Goal: Task Accomplishment & Management: Manage account settings

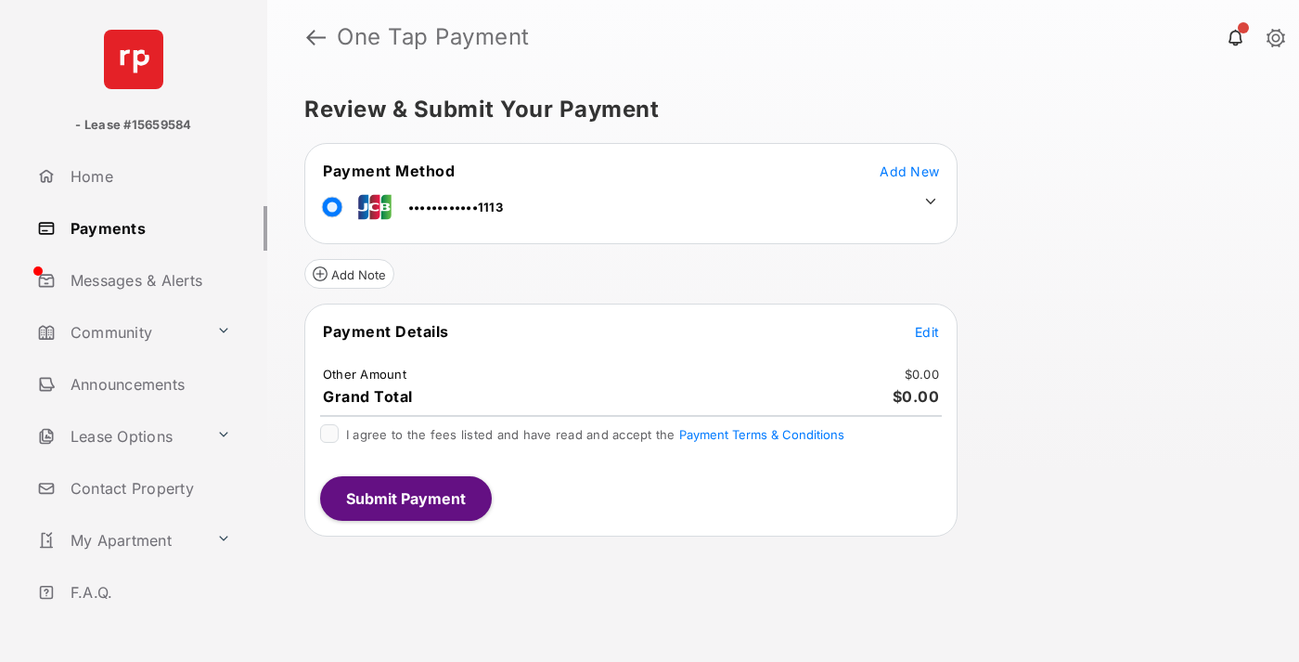
click at [927, 331] on span "Edit" at bounding box center [927, 332] width 24 height 16
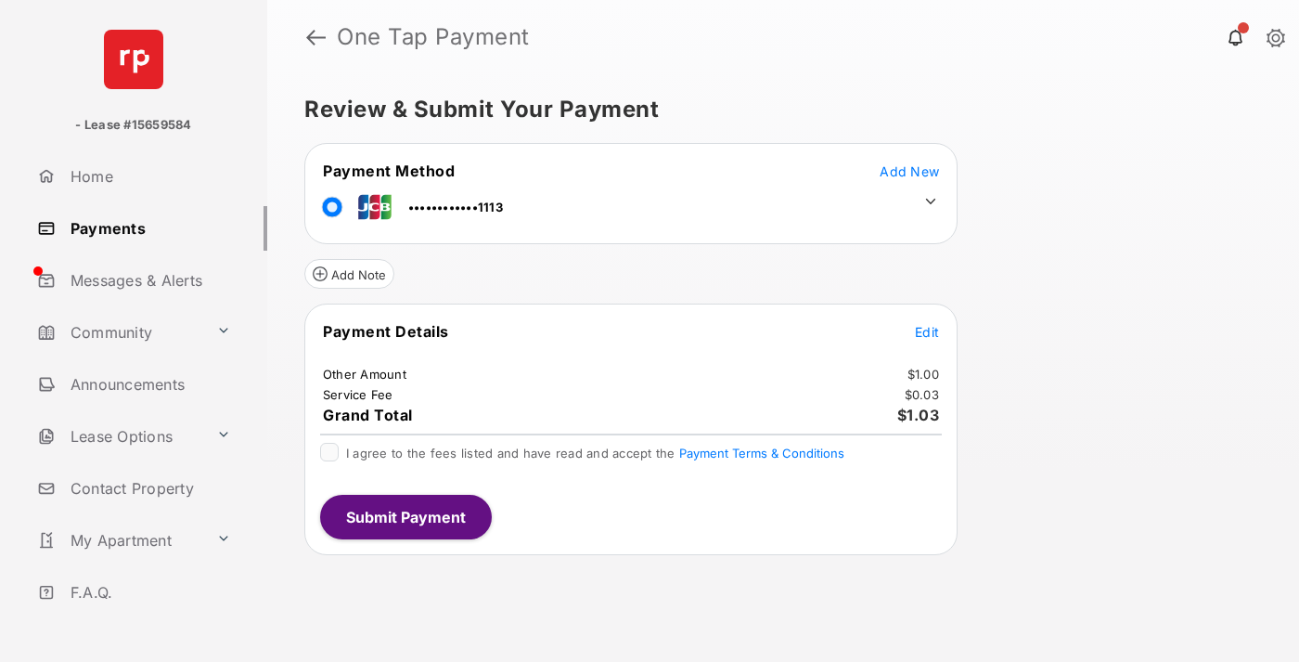
click at [931, 201] on icon at bounding box center [930, 201] width 17 height 17
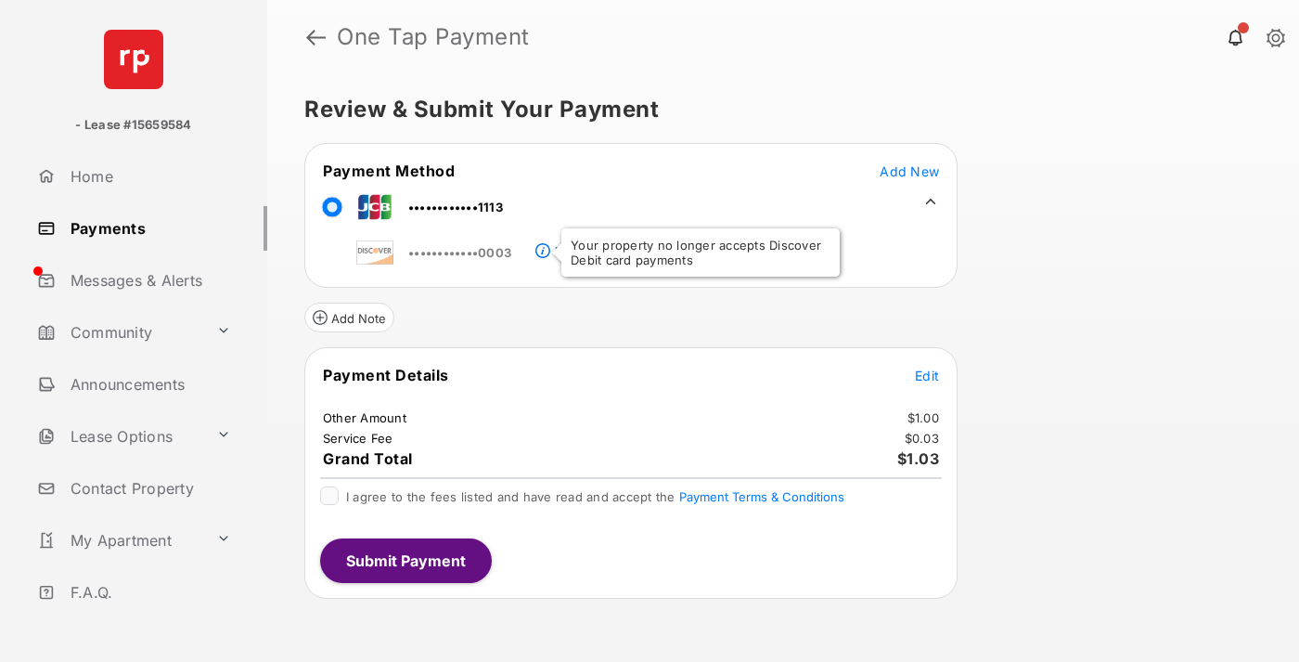
click at [145, 227] on link "Payments" at bounding box center [149, 228] width 238 height 45
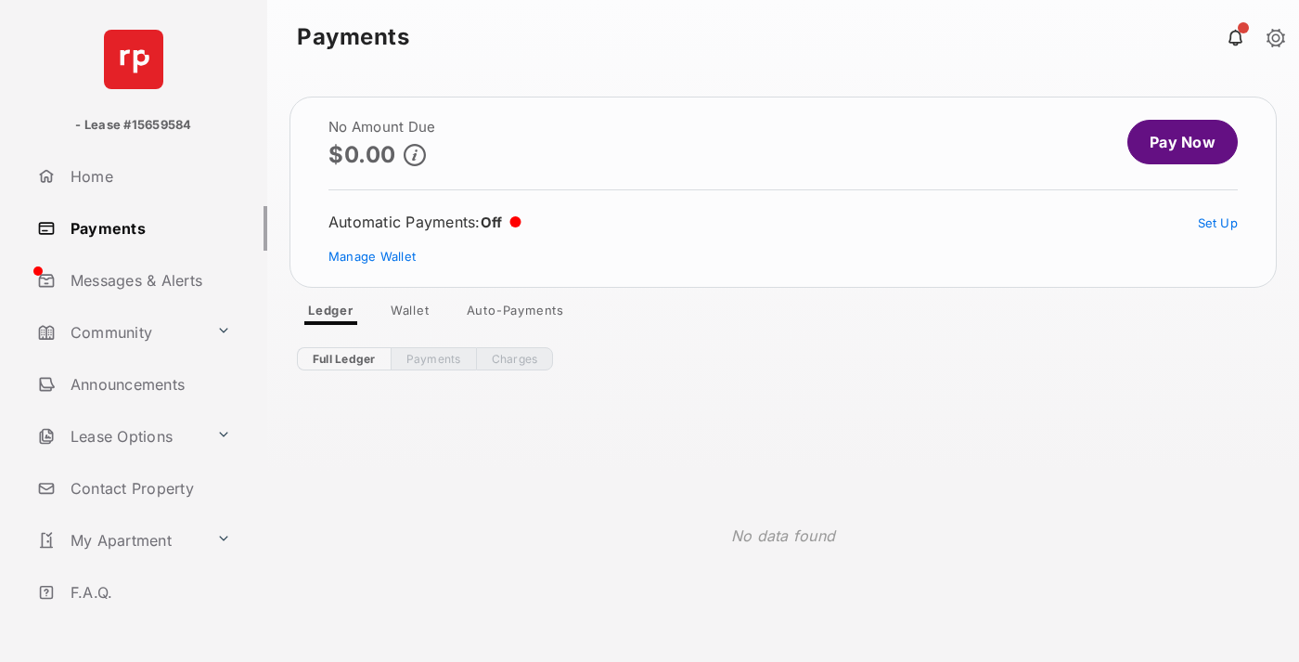
click at [372, 256] on link "Manage Wallet" at bounding box center [372, 256] width 87 height 15
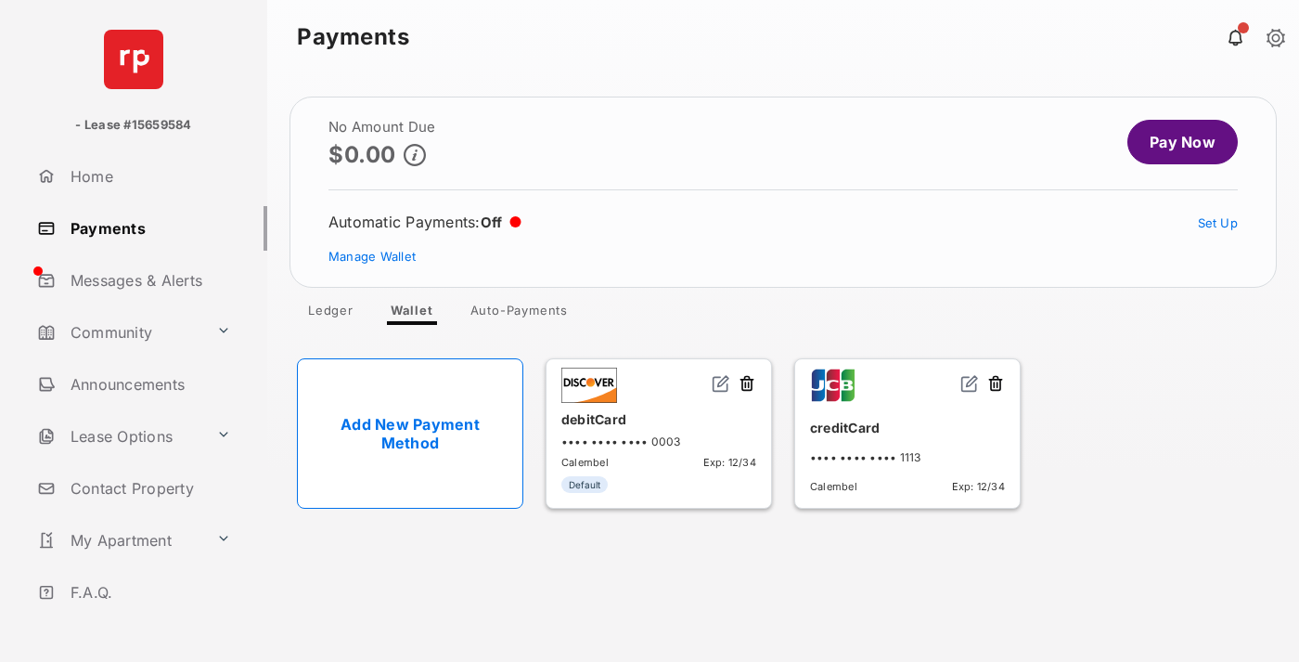
click at [970, 384] on img at bounding box center [970, 383] width 19 height 19
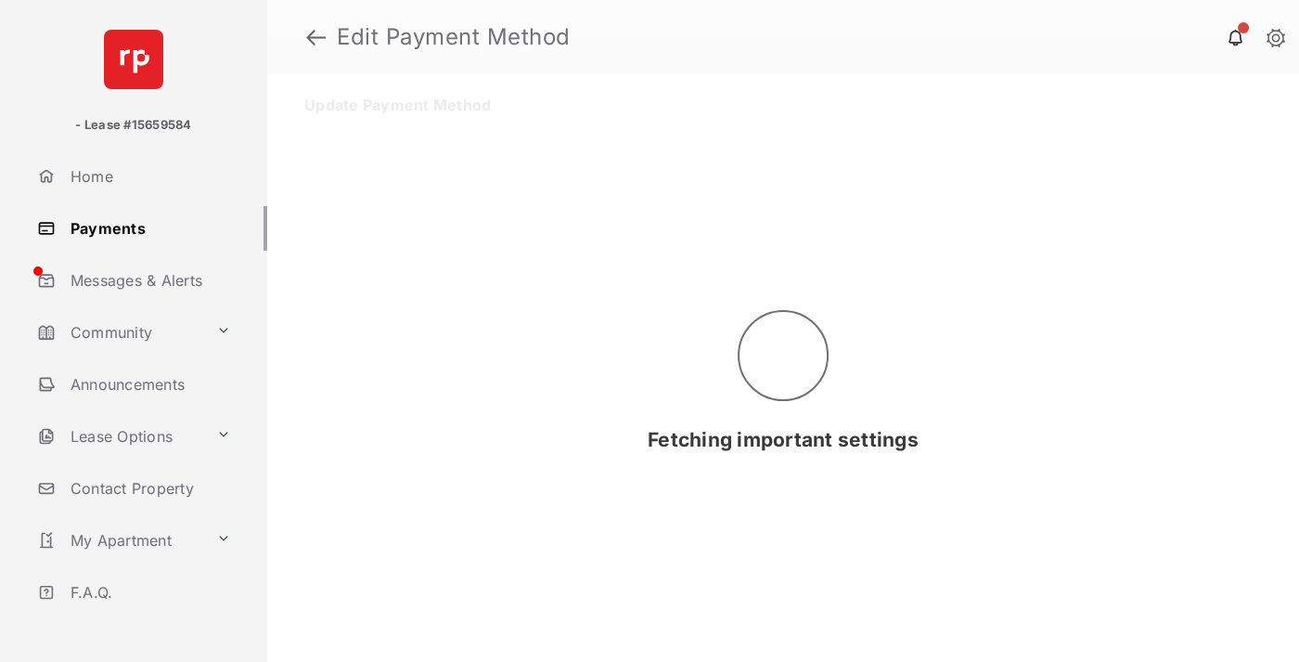
select select "**"
